Goal: Use online tool/utility: Utilize a website feature to perform a specific function

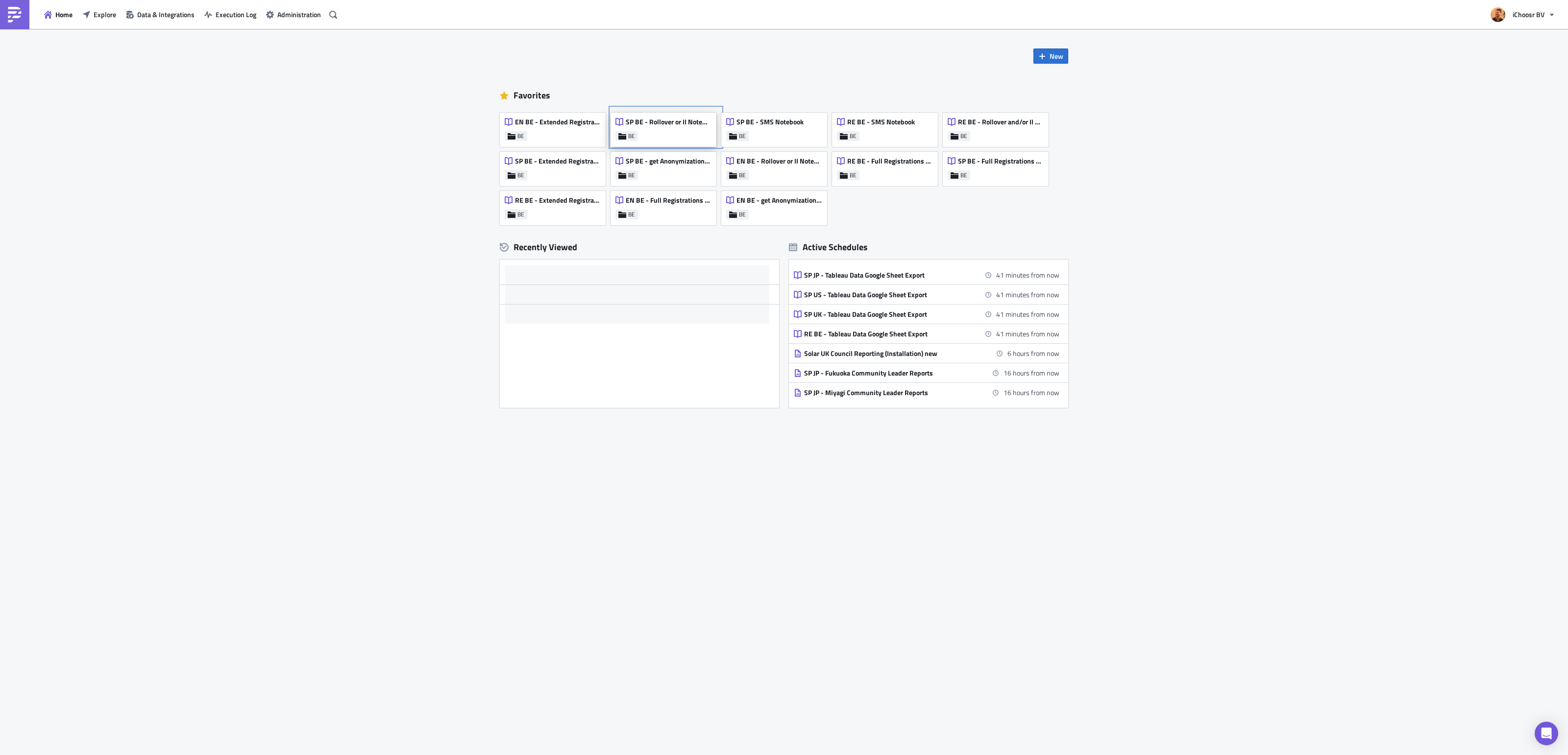
click at [645, 130] on div "SP BE - Rollover or II Notebook" at bounding box center [663, 124] width 96 height 14
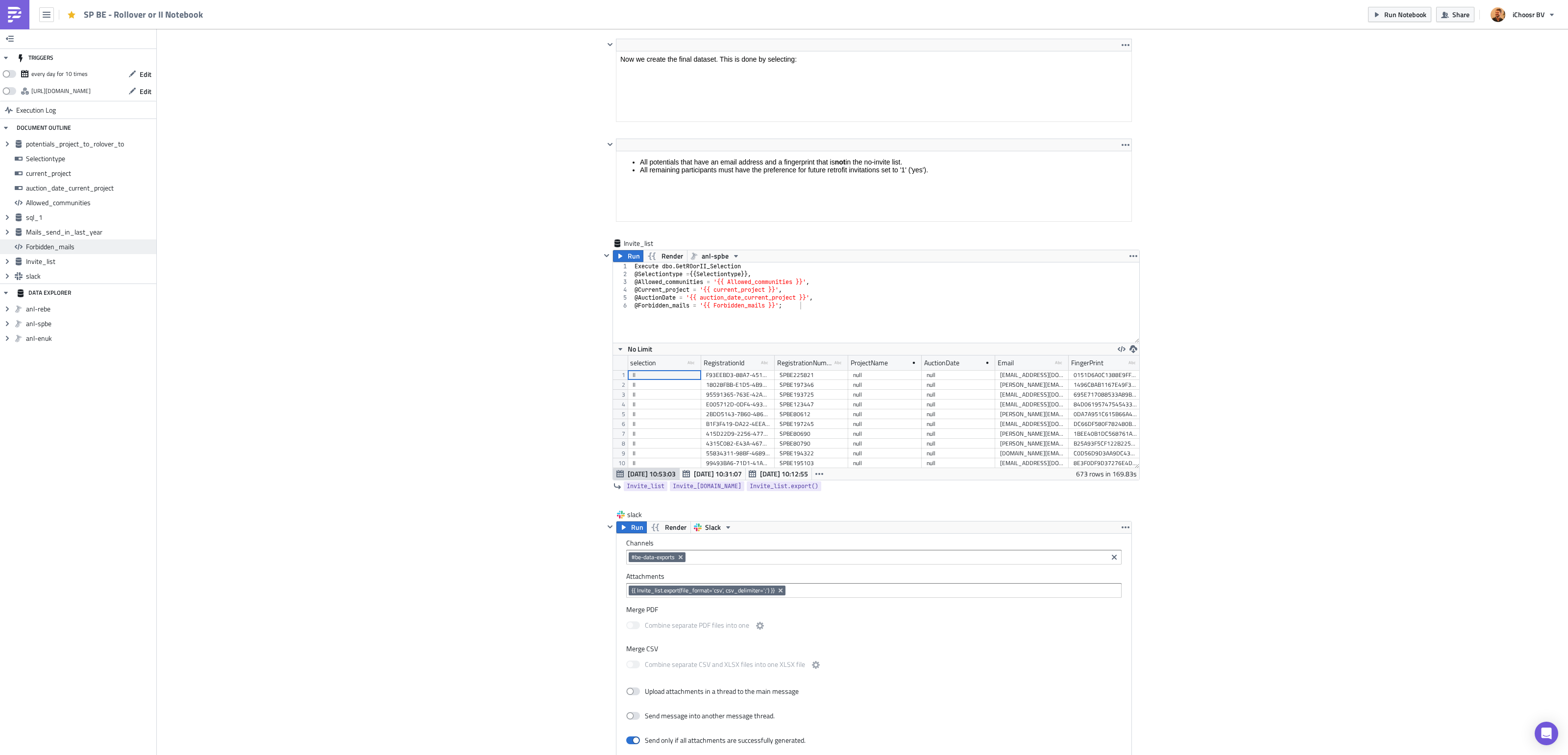
scroll to position [3428, 0]
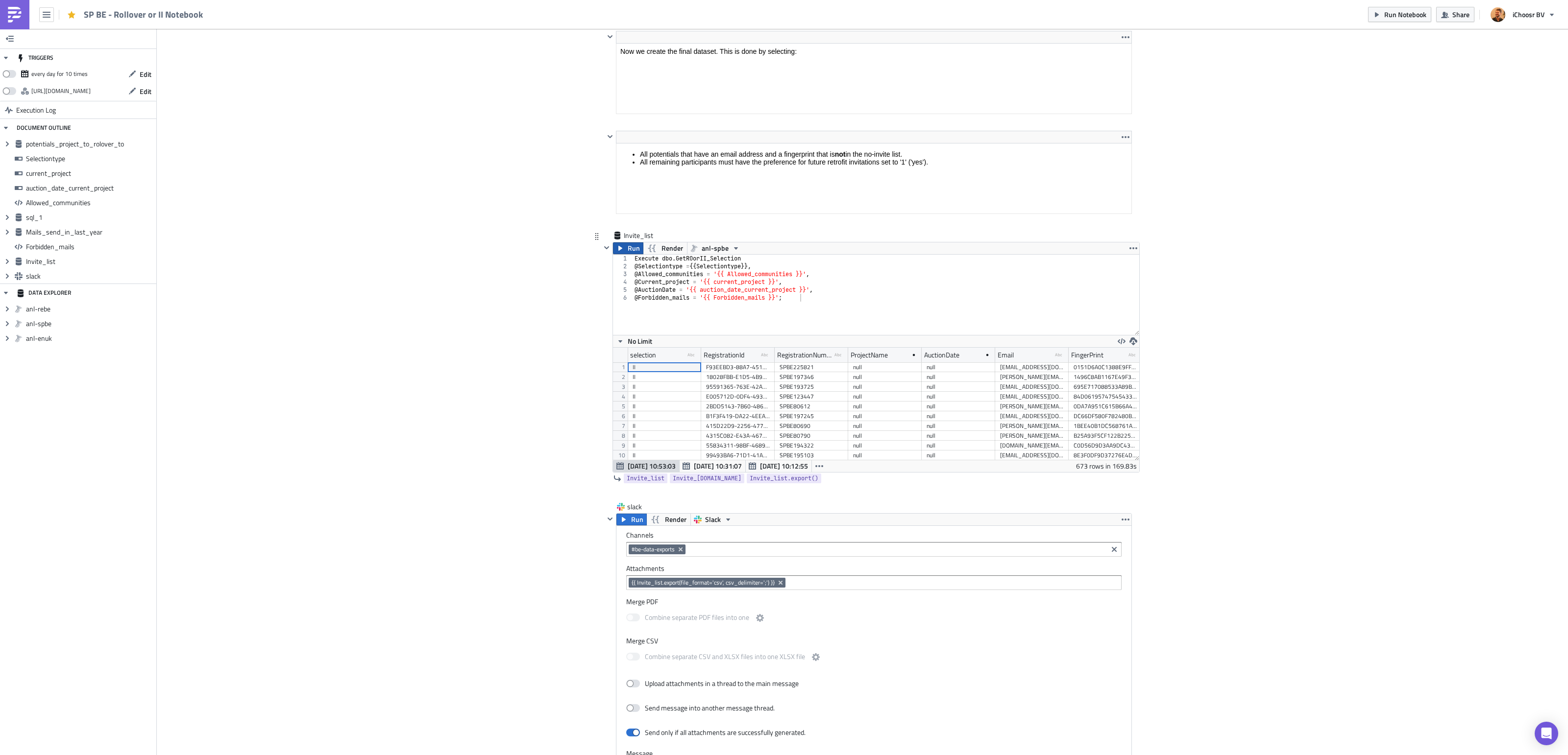
click at [633, 254] on span "Run" at bounding box center [633, 249] width 12 height 12
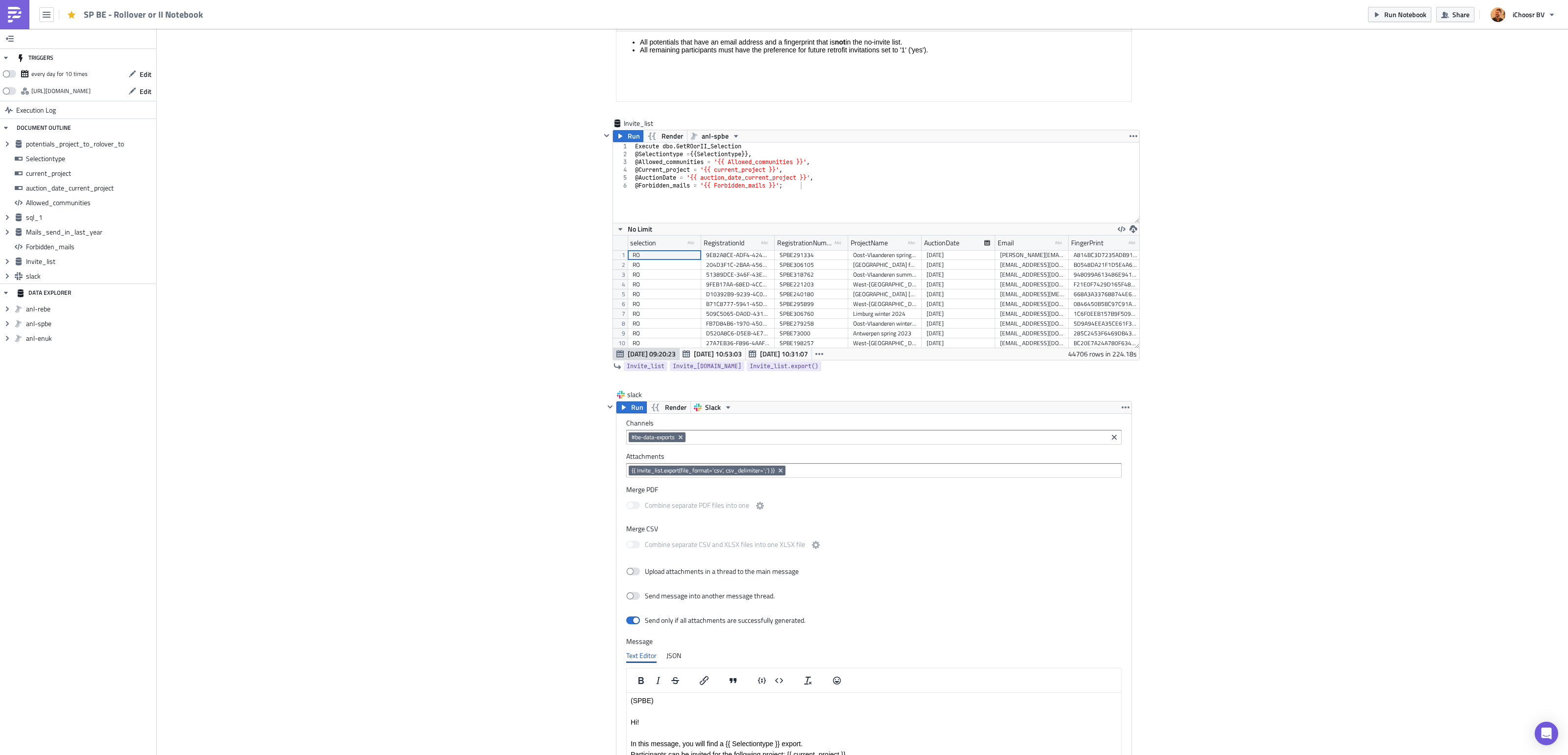
scroll to position [3531, 0]
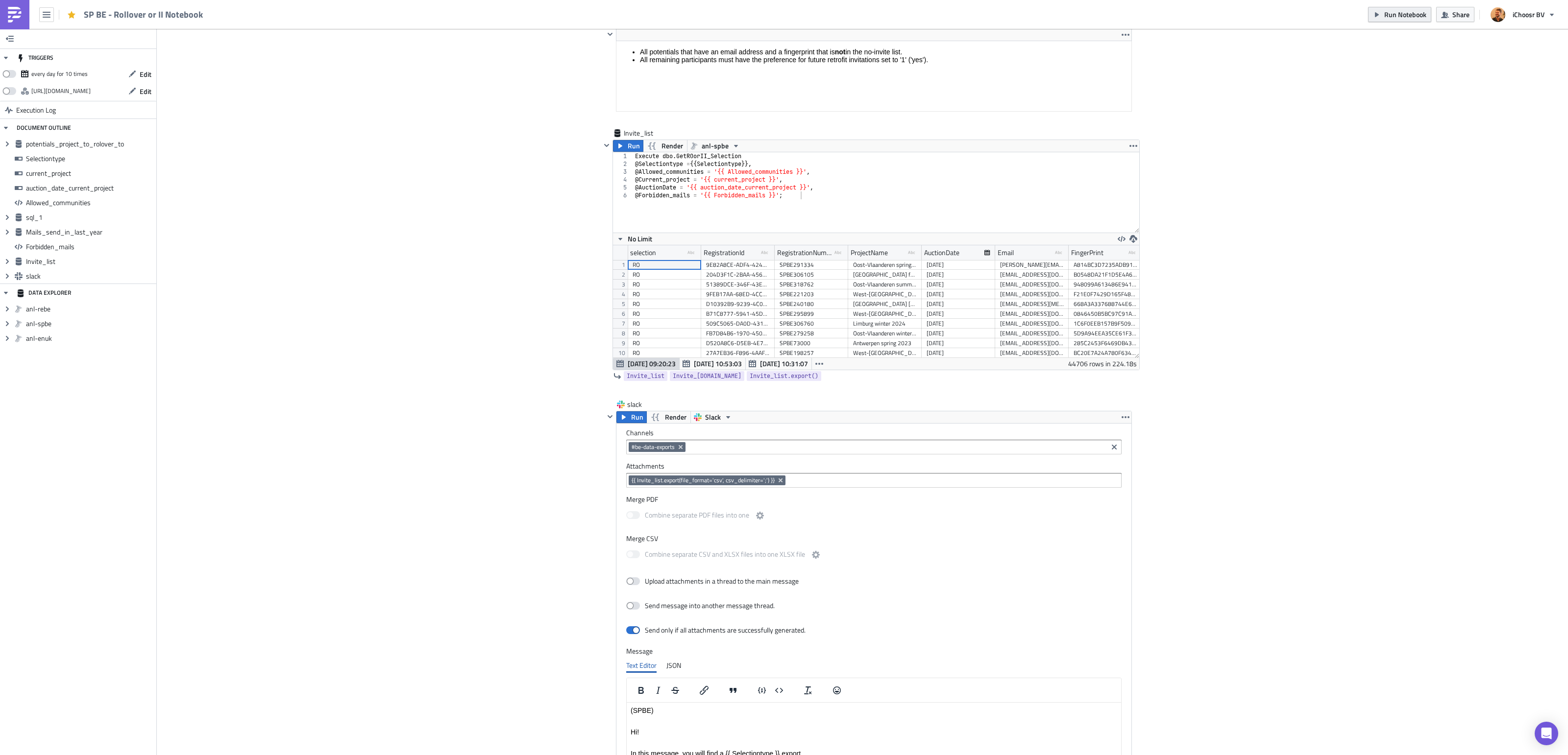
click at [1394, 20] on button "Run Notebook" at bounding box center [1399, 14] width 64 height 15
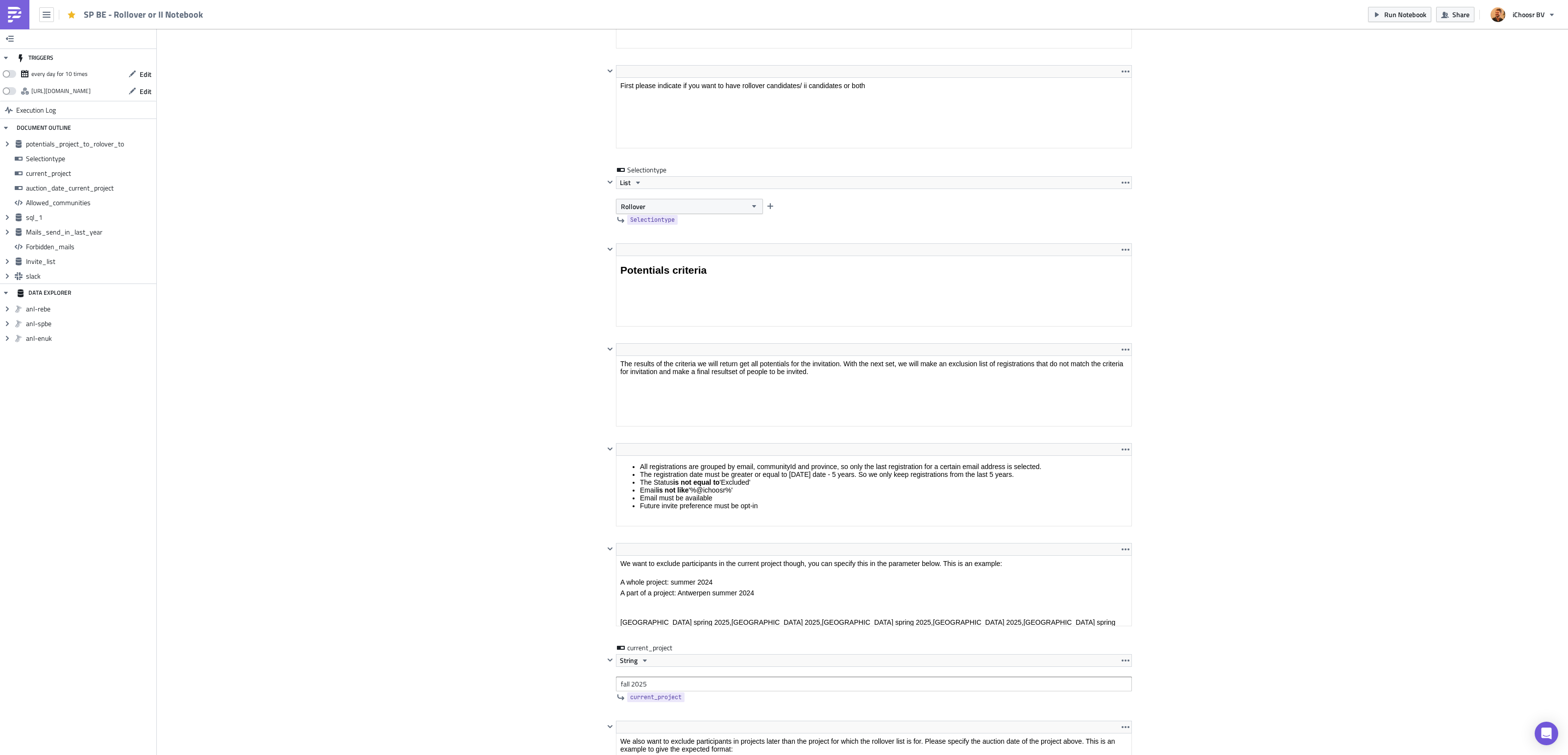
scroll to position [997, 0]
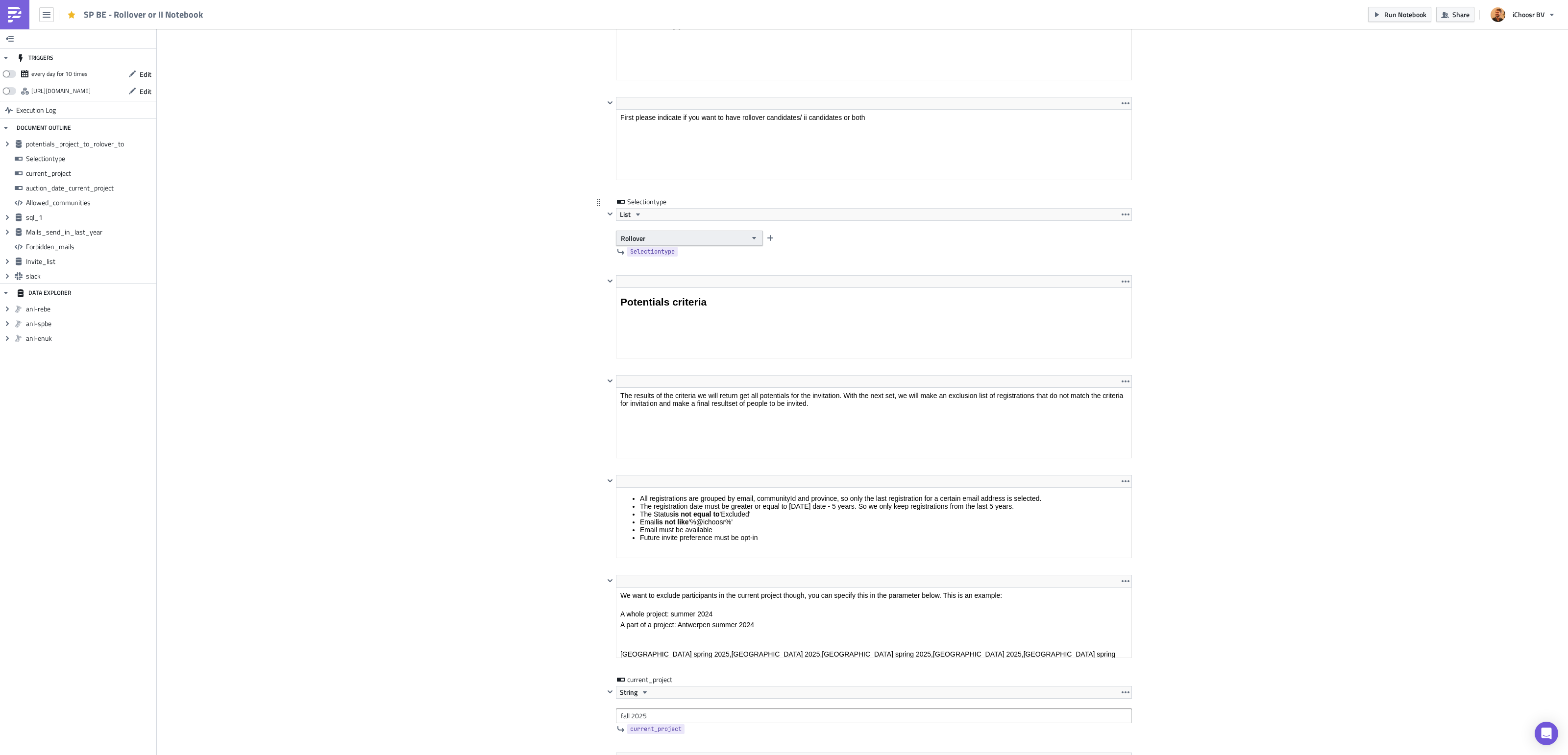
click at [655, 239] on button "Rollover" at bounding box center [689, 237] width 147 height 15
click at [650, 274] on div "Interested Individuals" at bounding box center [662, 272] width 81 height 10
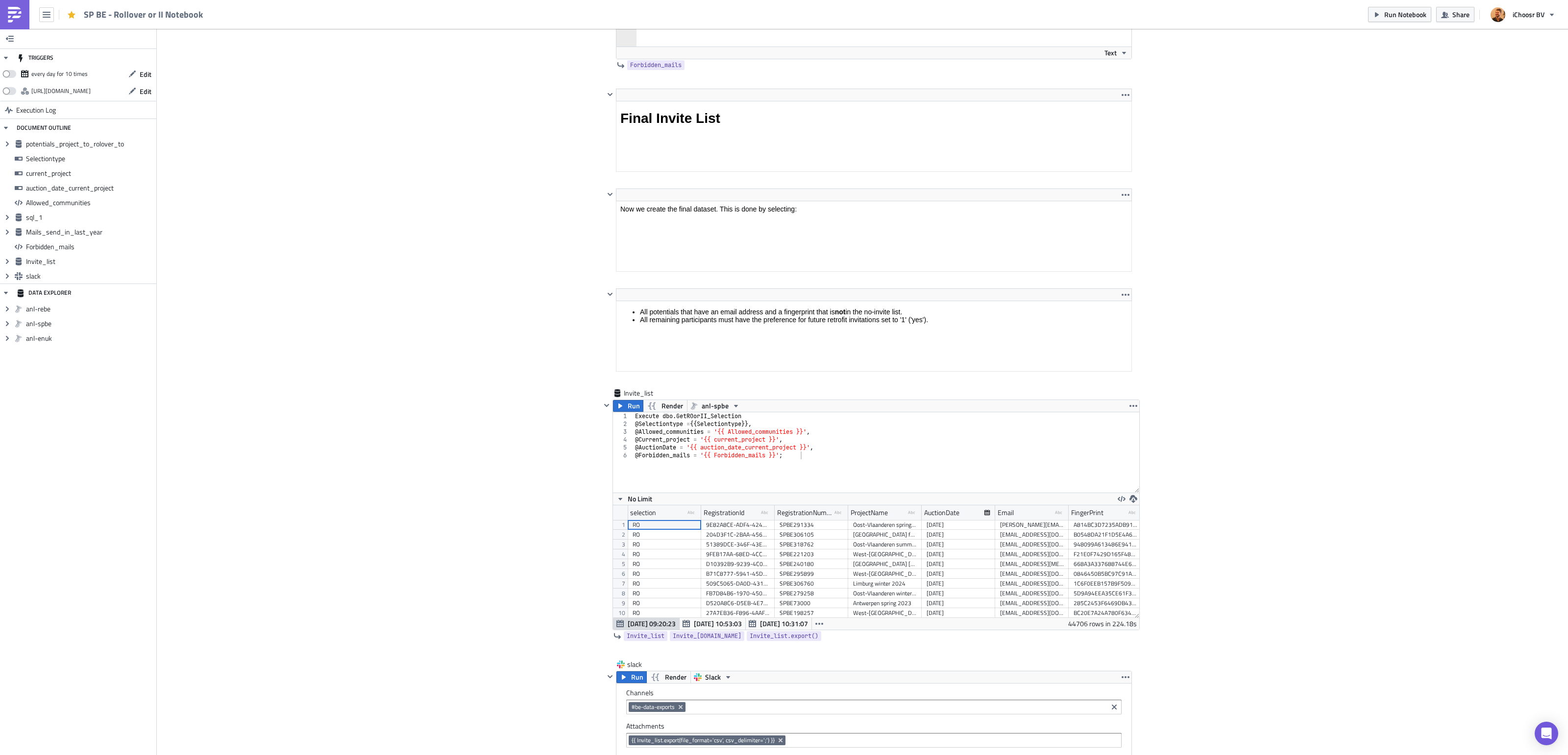
scroll to position [3467, 0]
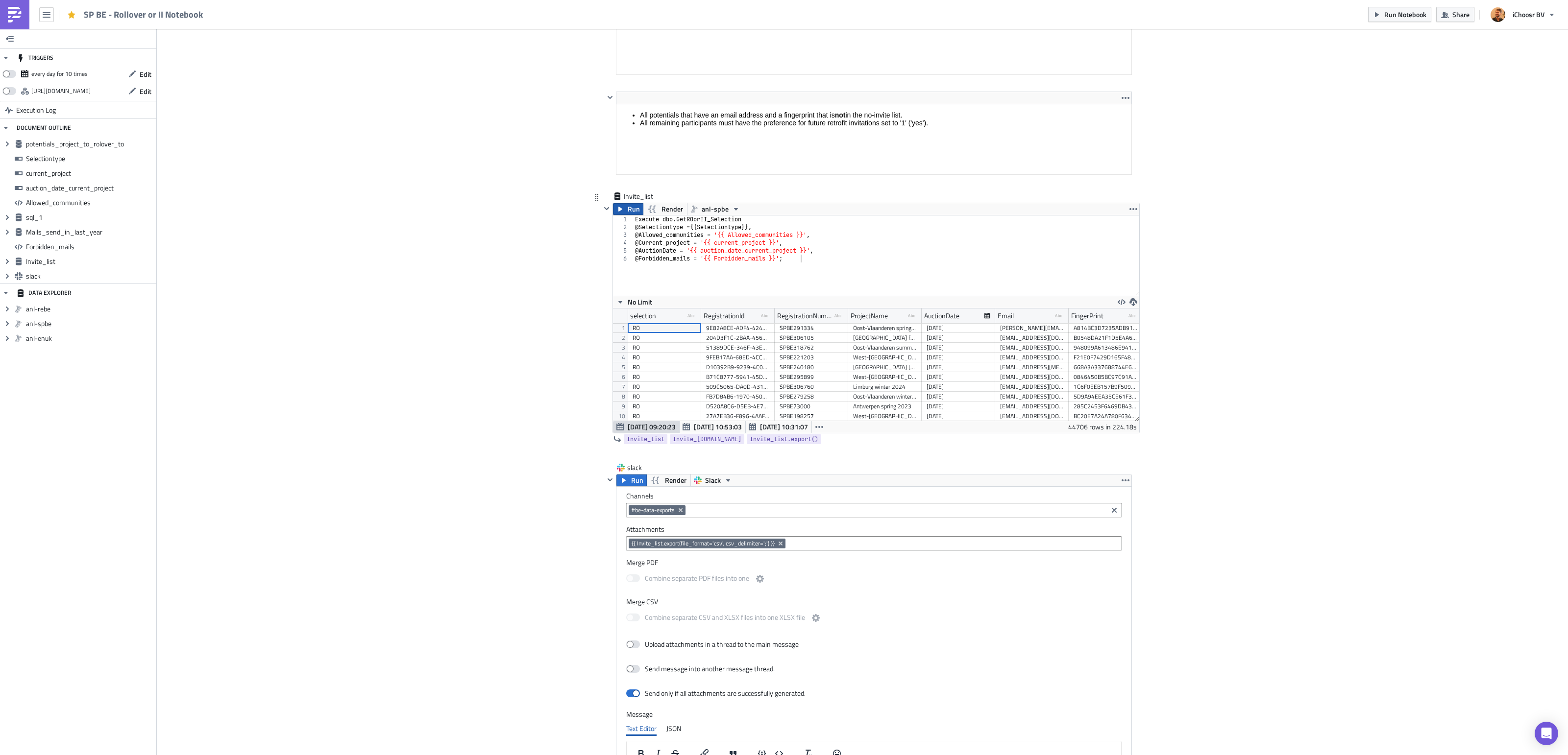
click at [632, 215] on span "Run" at bounding box center [633, 210] width 12 height 12
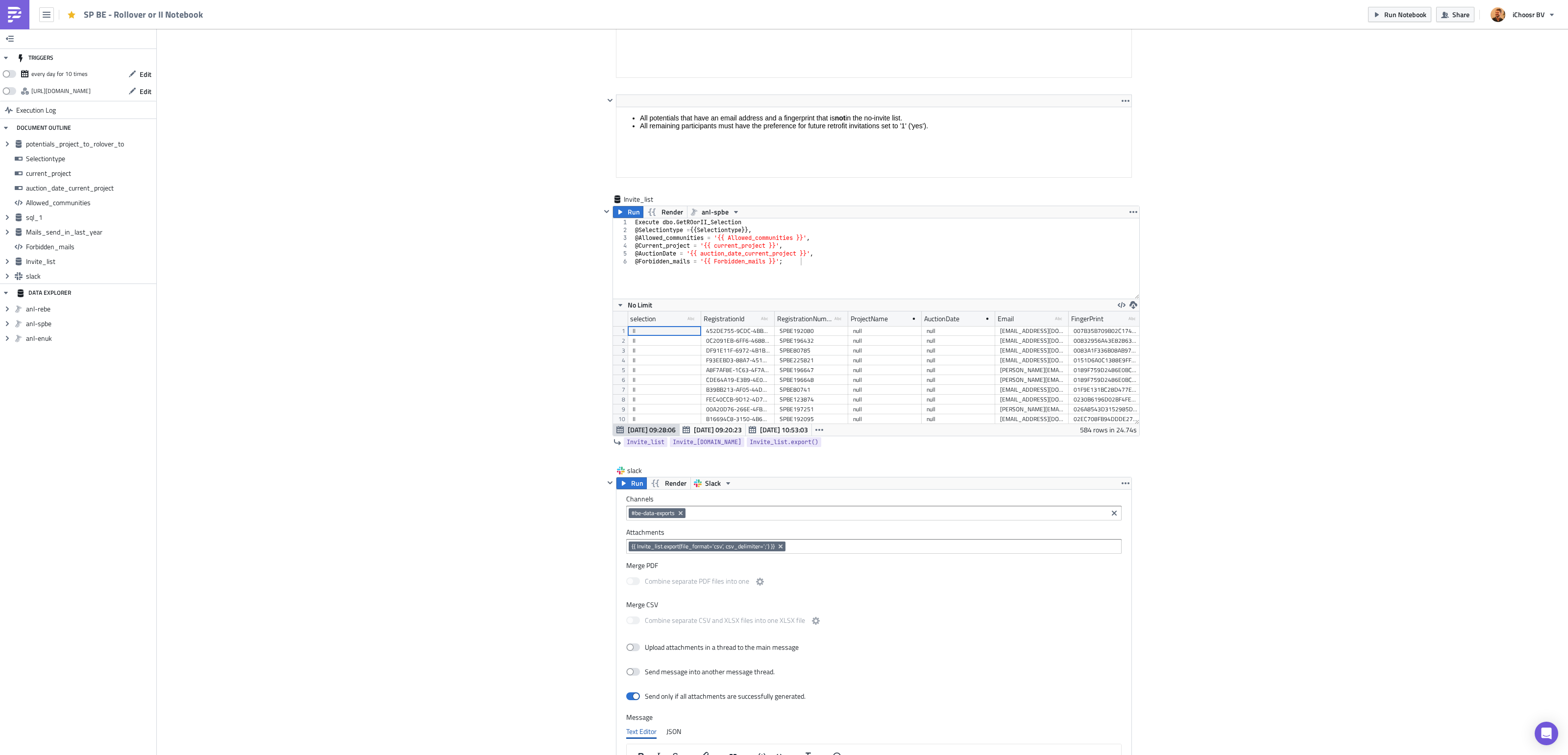
scroll to position [111, 526]
drag, startPoint x: 1402, startPoint y: 15, endPoint x: 1350, endPoint y: 30, distance: 54.1
click at [1402, 14] on span "Run Notebook" at bounding box center [1405, 15] width 42 height 10
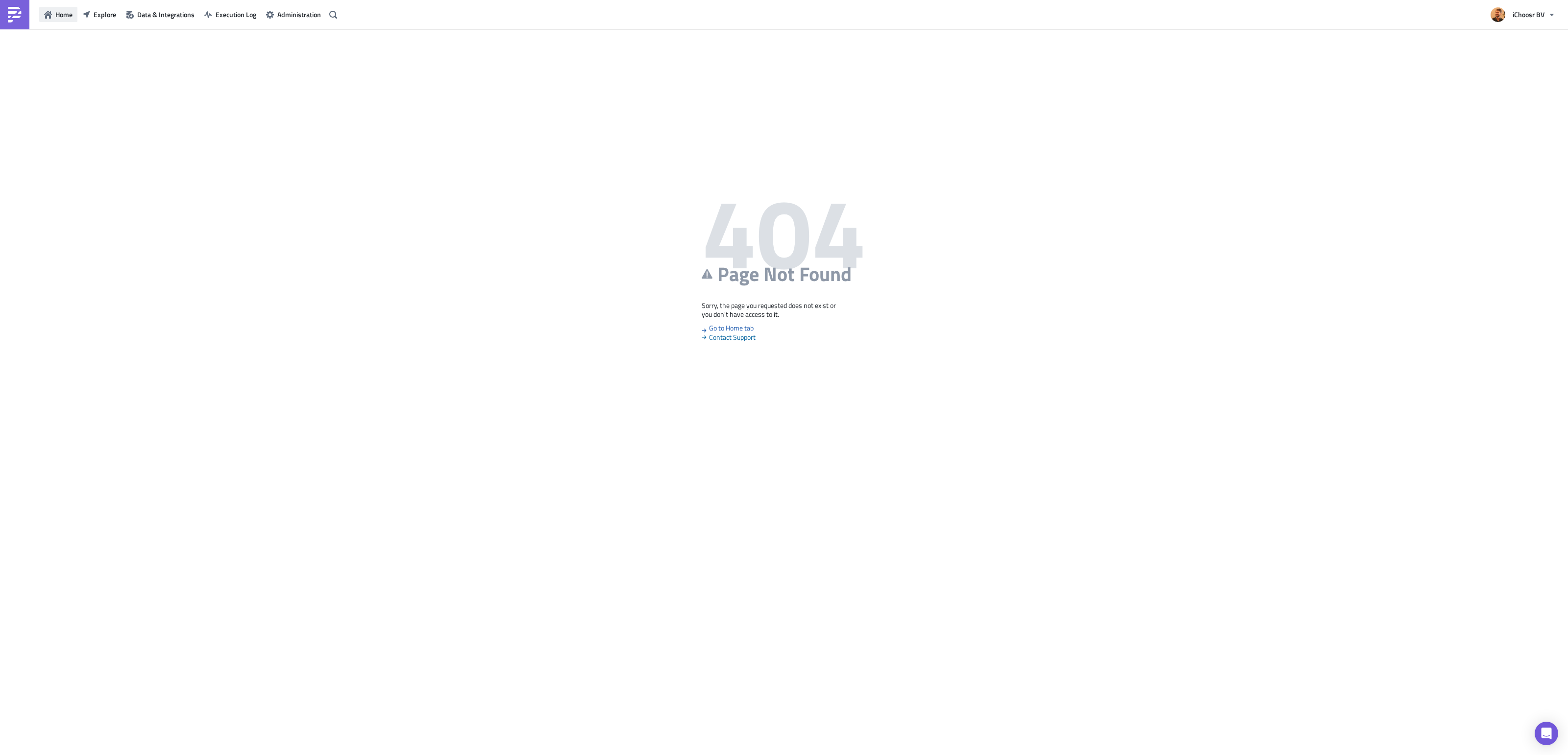
click at [71, 20] on button "Home" at bounding box center [58, 14] width 38 height 15
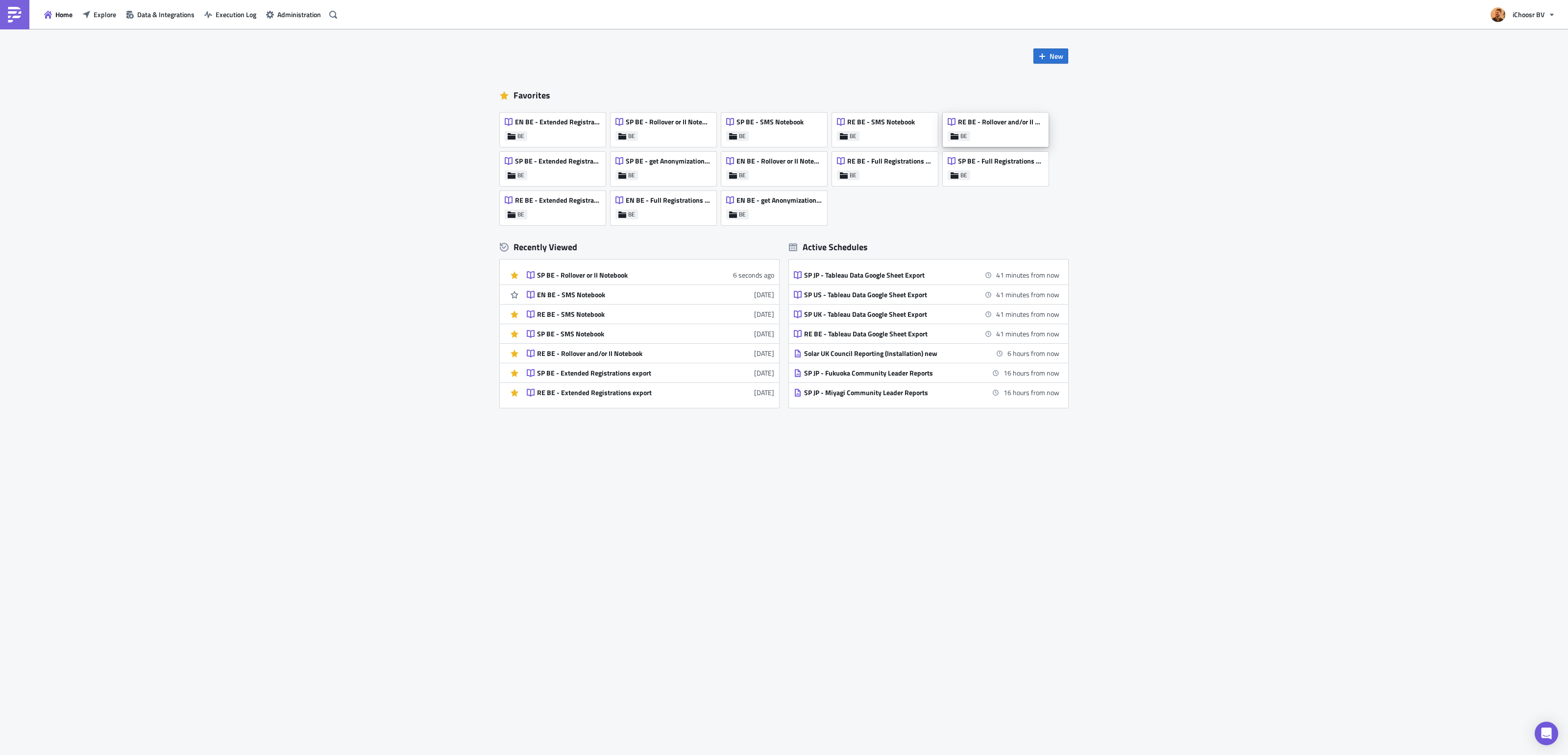
click at [982, 122] on span "RE BE - Rollover and/or II Notebook" at bounding box center [1001, 122] width 85 height 9
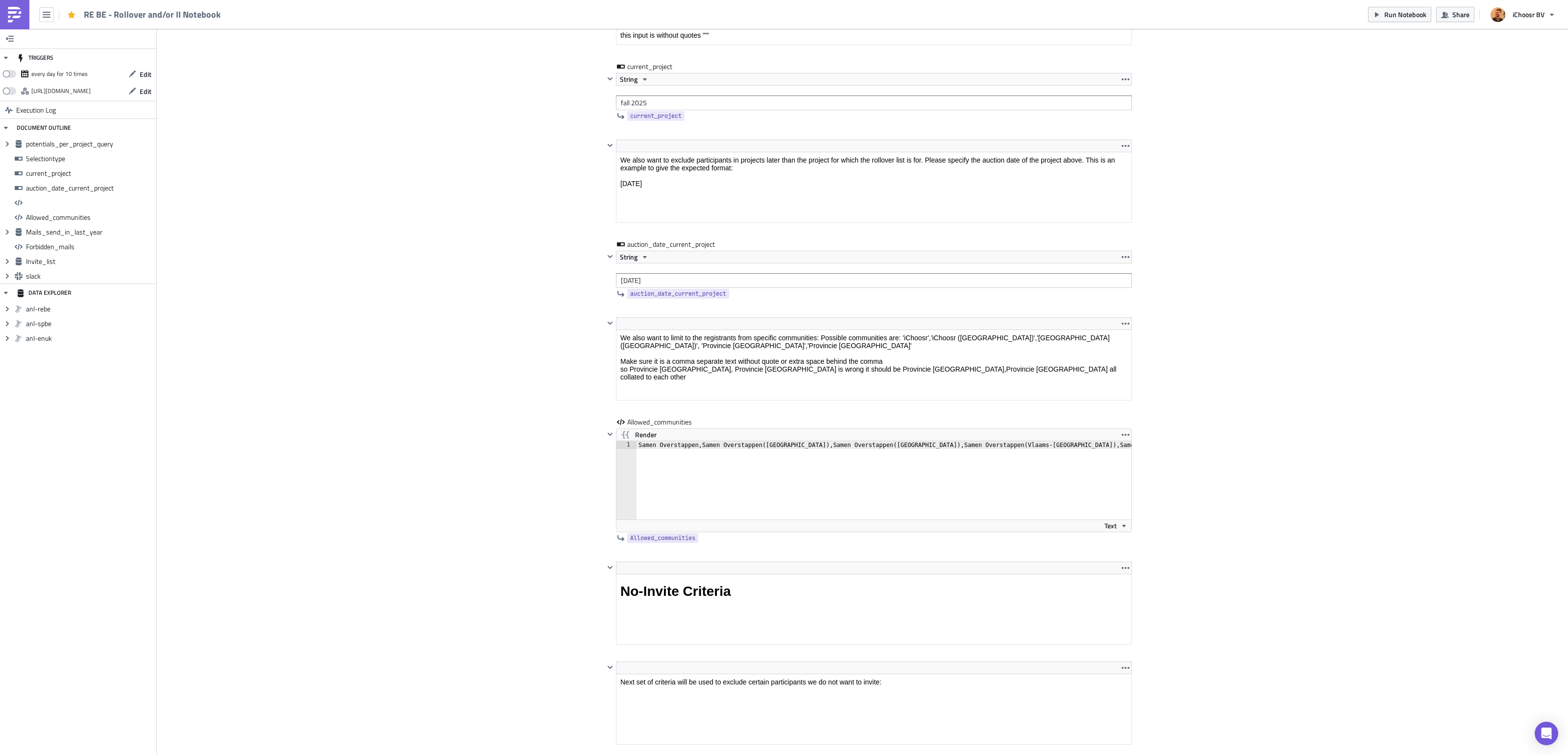
scroll to position [1611, 0]
click at [646, 280] on input "[DATE]" at bounding box center [874, 280] width 516 height 15
type input "[DATE]"
click at [472, 157] on div "Cover Image BE Execution Log RE BE - Rollover and/or II Notebook <p>This notebo…" at bounding box center [862, 565] width 1411 height 4299
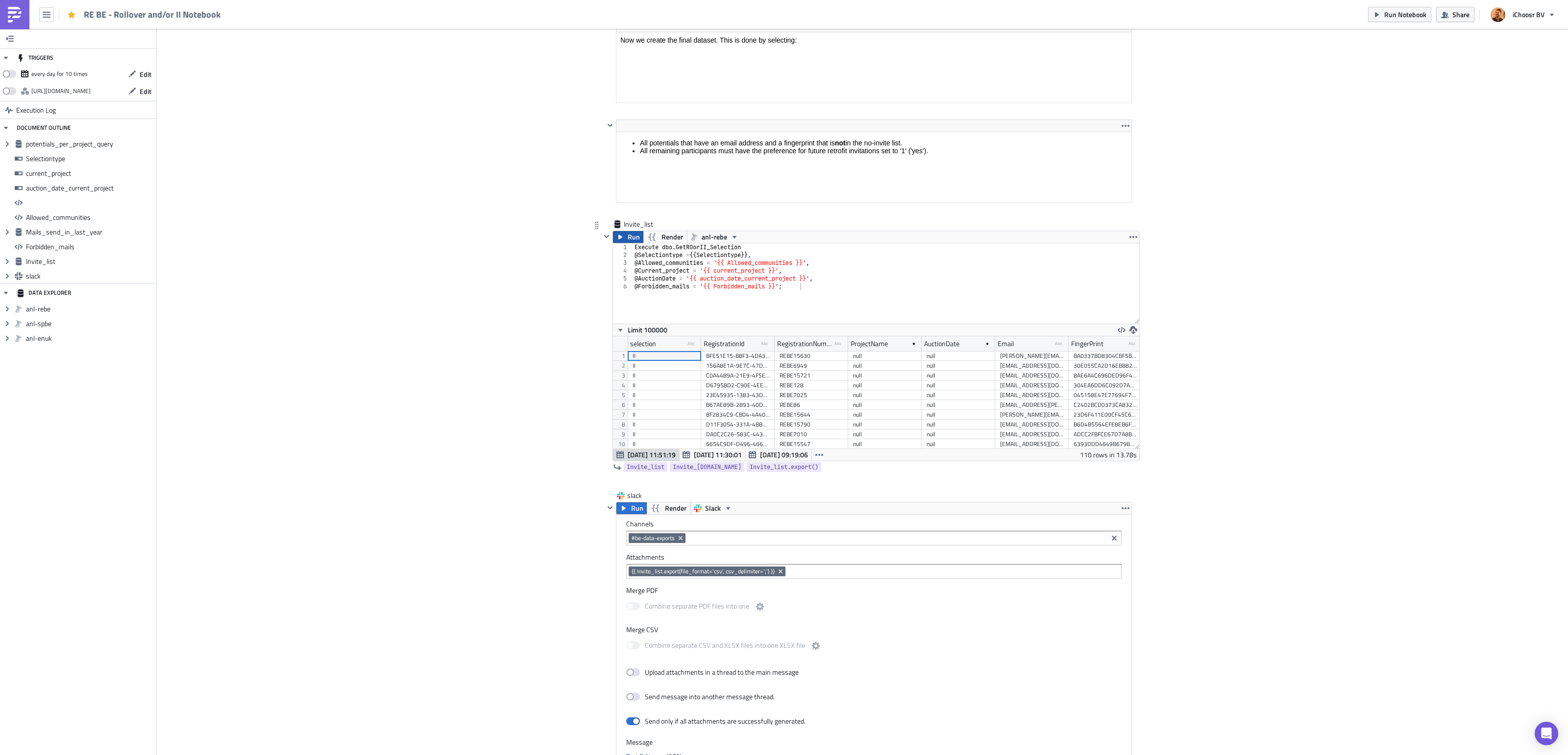
click at [630, 243] on span "Run" at bounding box center [633, 237] width 12 height 12
click at [1398, 14] on span "Run Notebook" at bounding box center [1405, 15] width 42 height 10
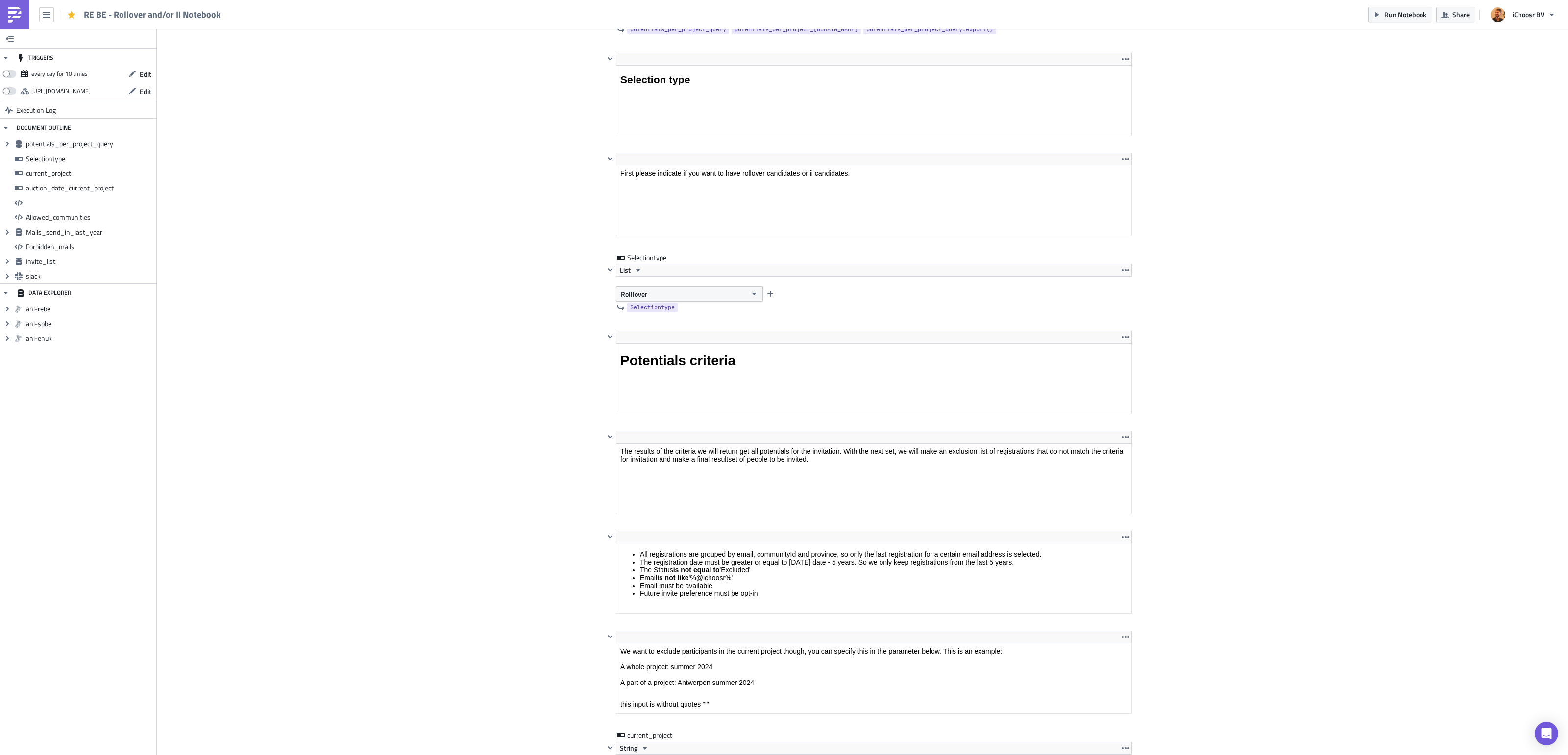
scroll to position [895, 0]
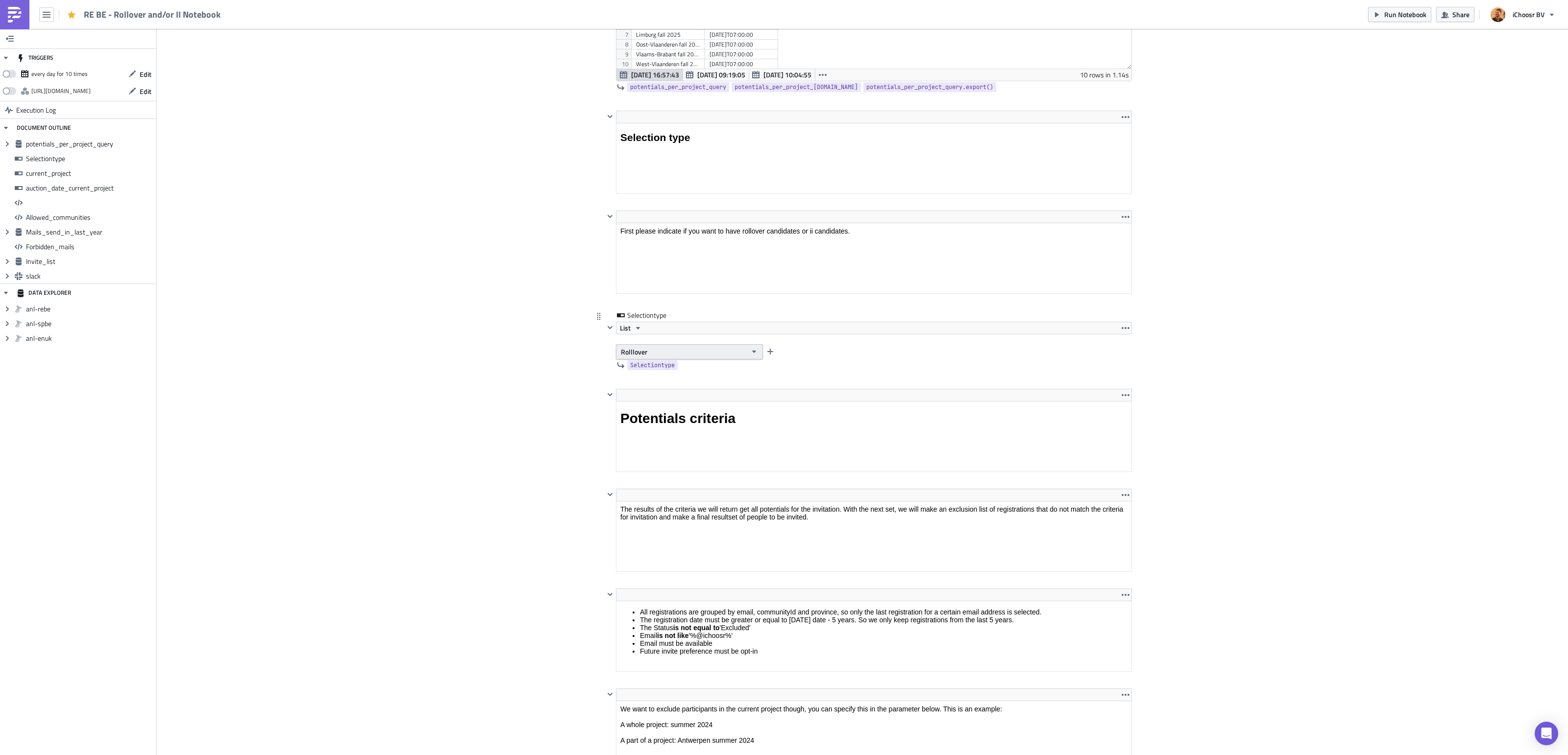
click at [698, 352] on button "Rolllover" at bounding box center [689, 351] width 147 height 15
click at [668, 386] on div "Interested Individuals" at bounding box center [662, 386] width 81 height 10
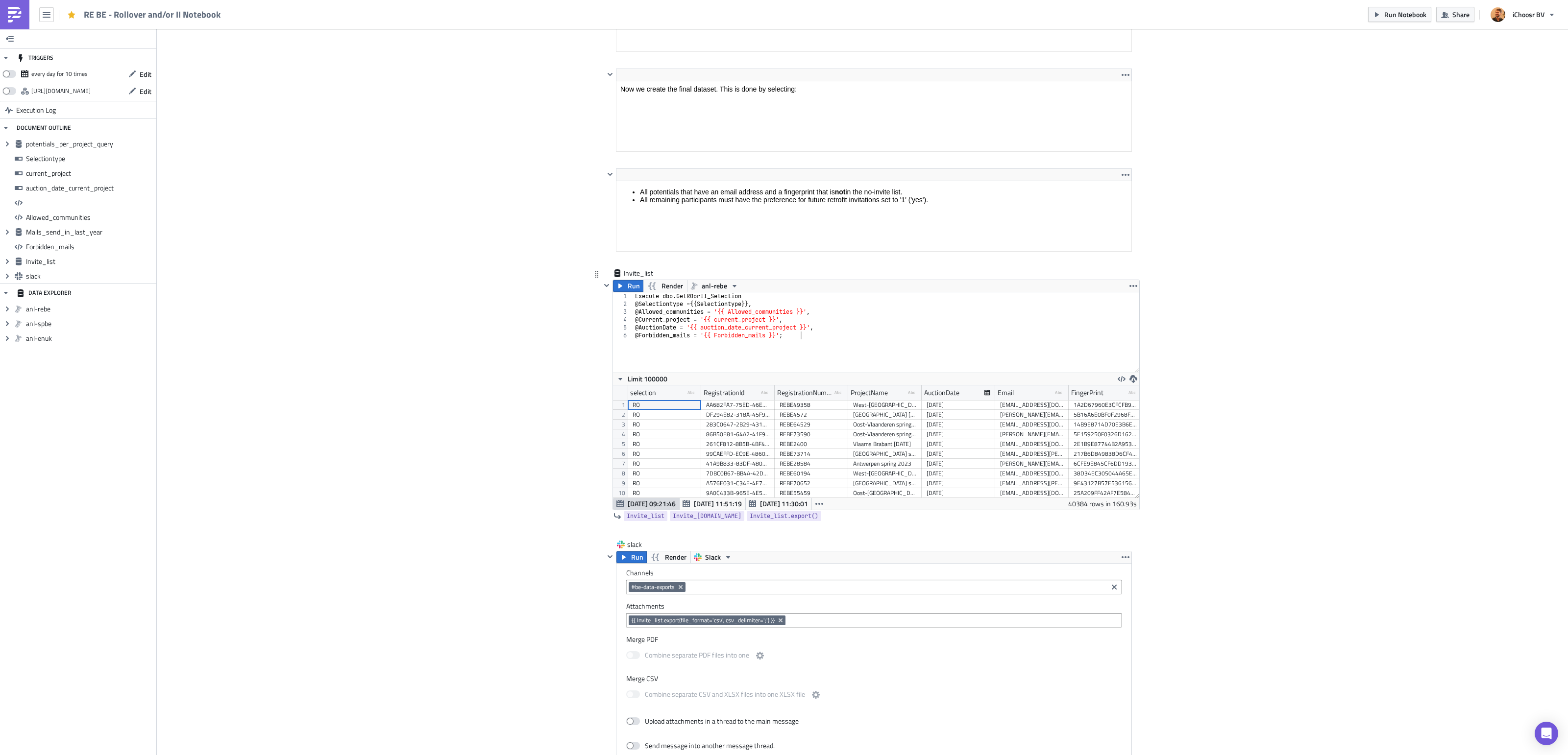
scroll to position [3240, 0]
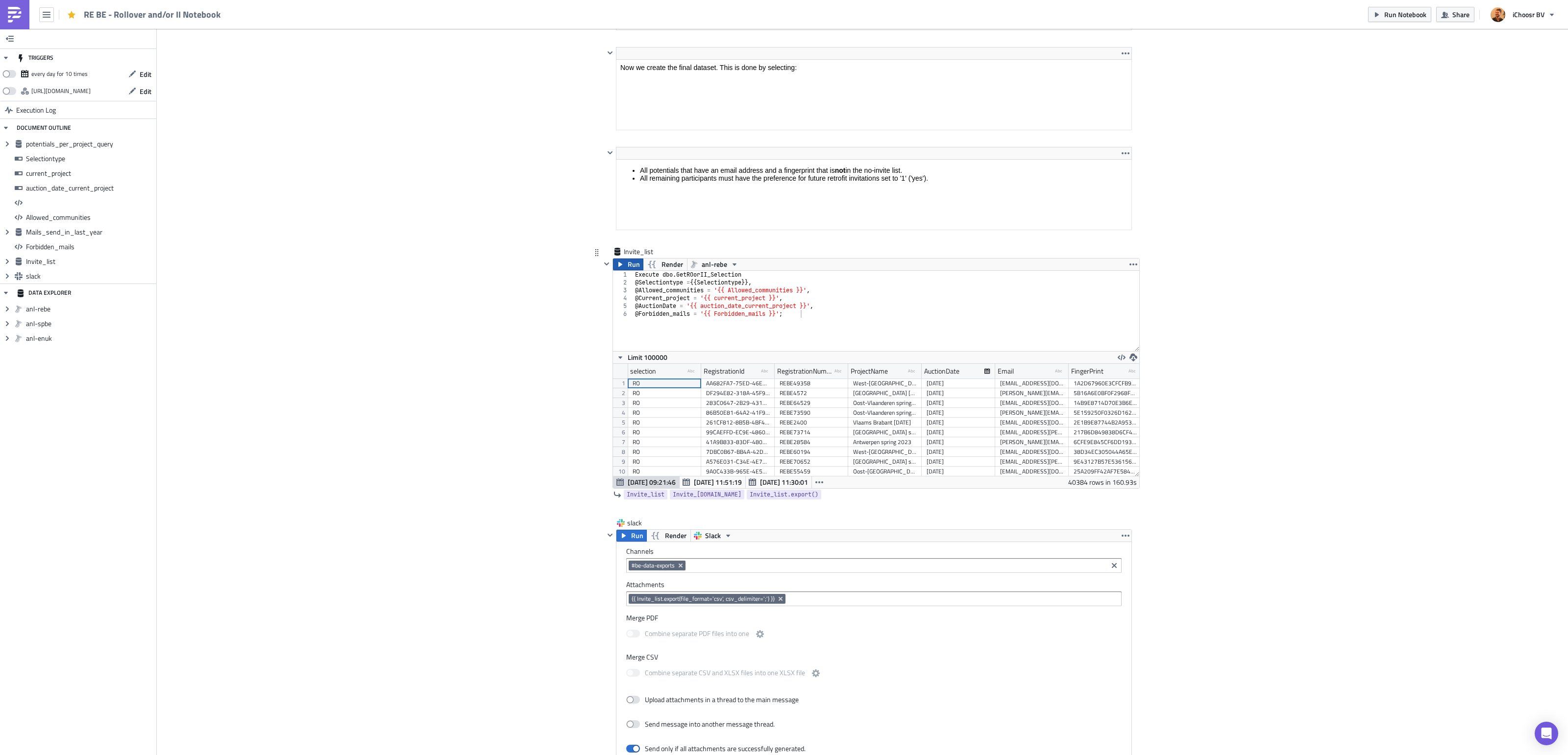
click at [635, 271] on span "Run" at bounding box center [633, 264] width 12 height 12
click at [1384, 15] on button "Run Notebook" at bounding box center [1399, 14] width 64 height 15
